Goal: Task Accomplishment & Management: Complete application form

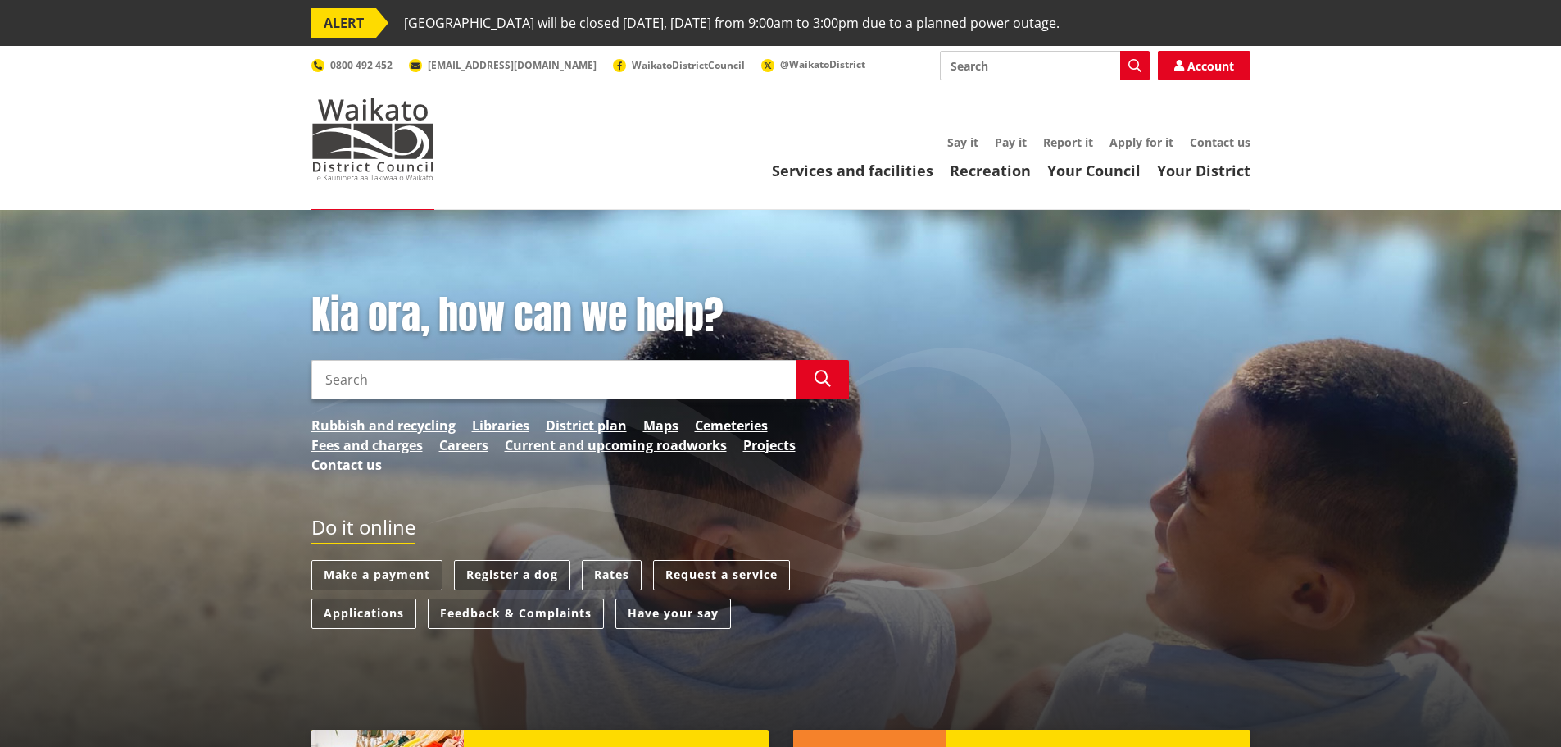
click at [516, 574] on link "Register a dog" at bounding box center [512, 575] width 116 height 30
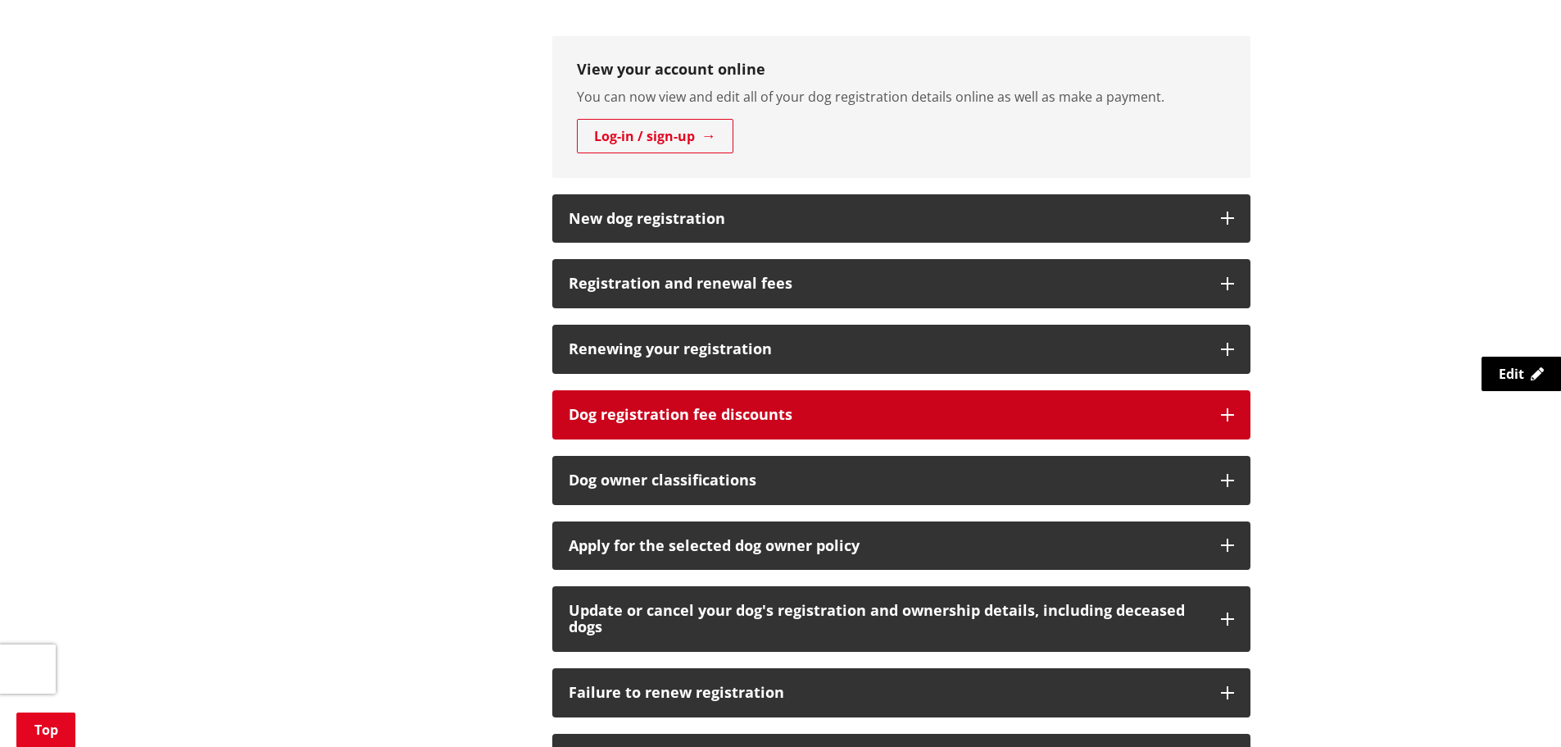
scroll to position [902, 0]
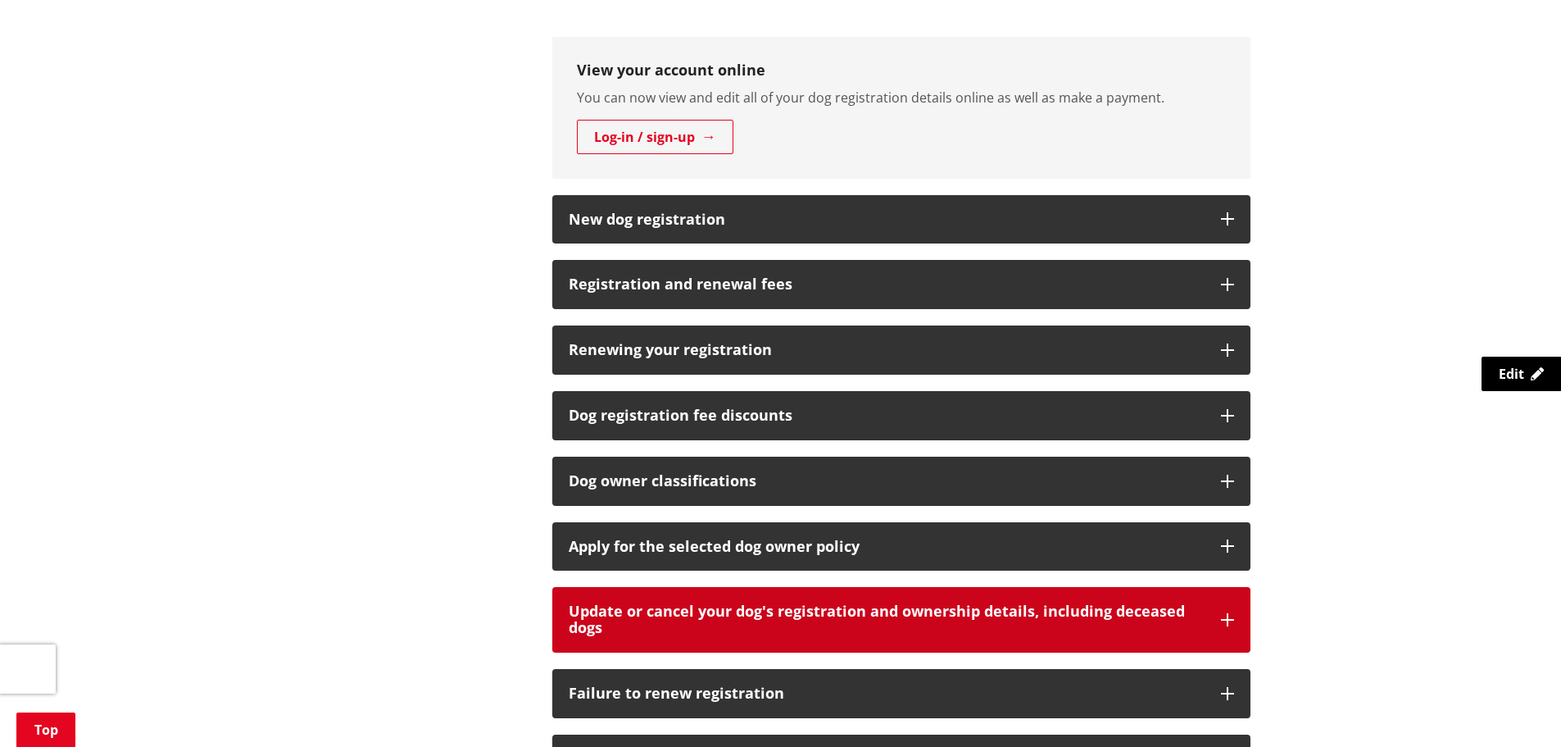
click at [634, 612] on h3 "Update or cancel your dog's registration and ownership details, including decea…" at bounding box center [887, 619] width 636 height 33
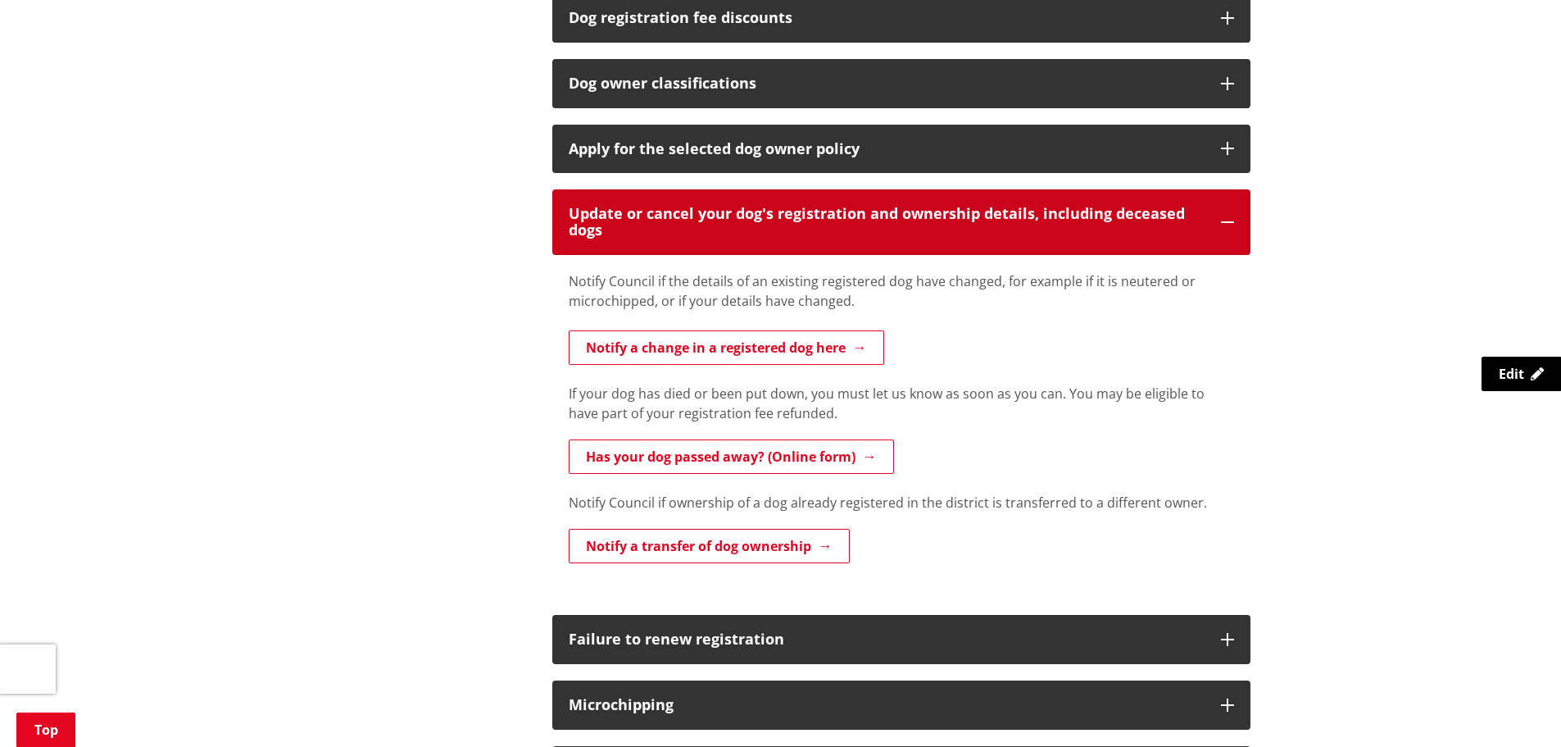
scroll to position [1311, 0]
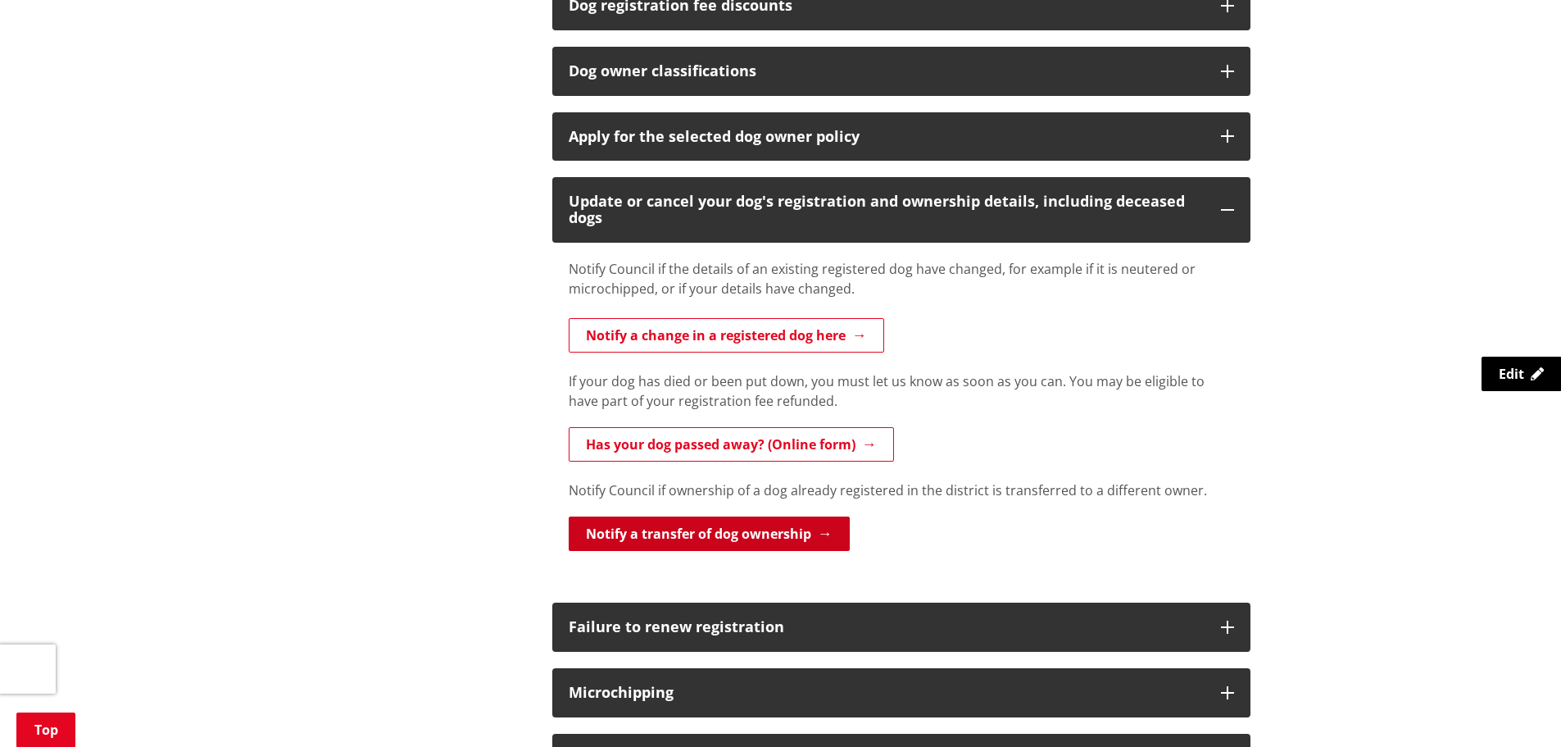
click at [718, 548] on link "Notify a transfer of dog ownership" at bounding box center [709, 533] width 281 height 34
